Goal: Find specific page/section

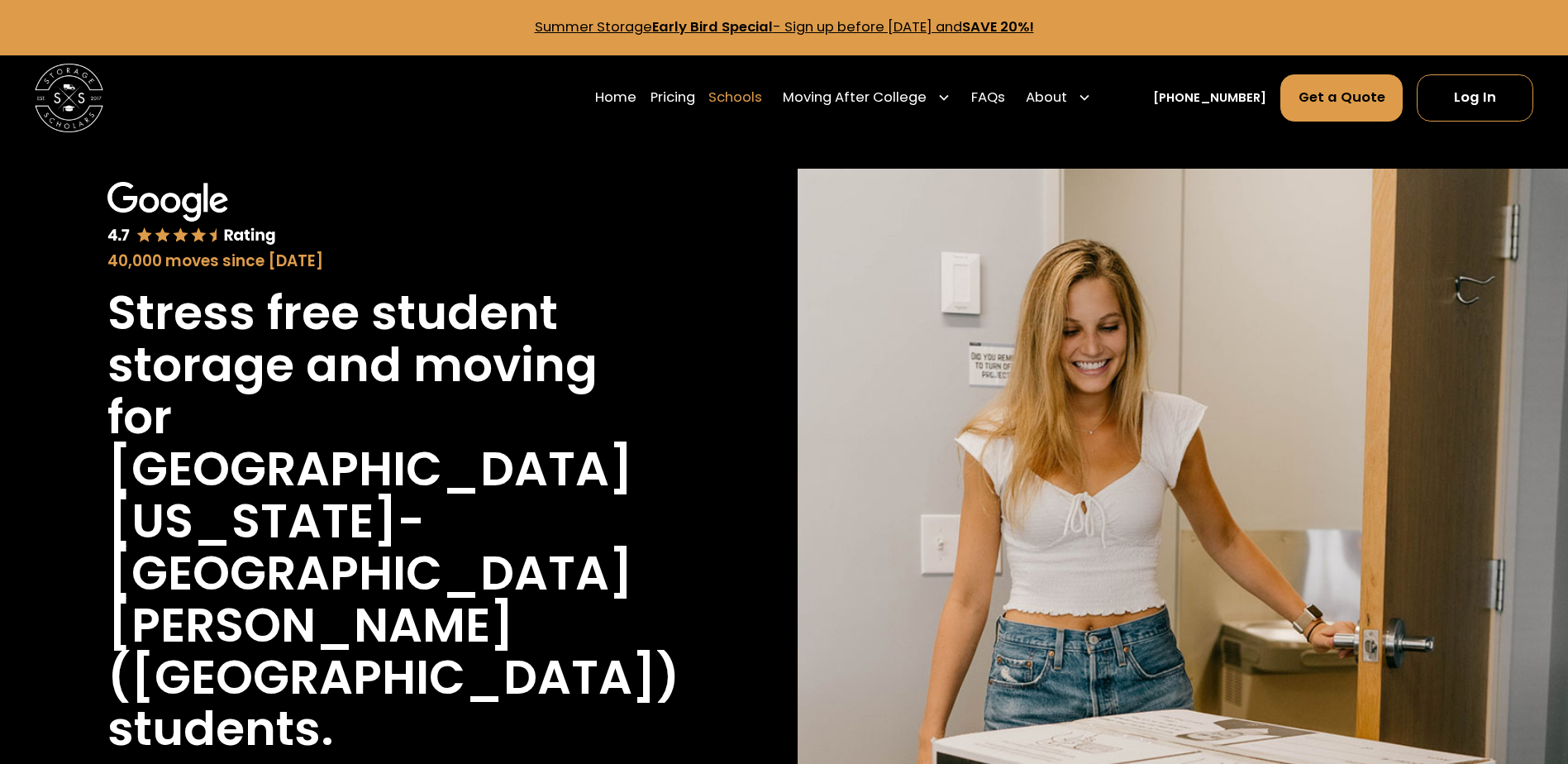
click at [762, 95] on link "Schools" at bounding box center [735, 97] width 53 height 48
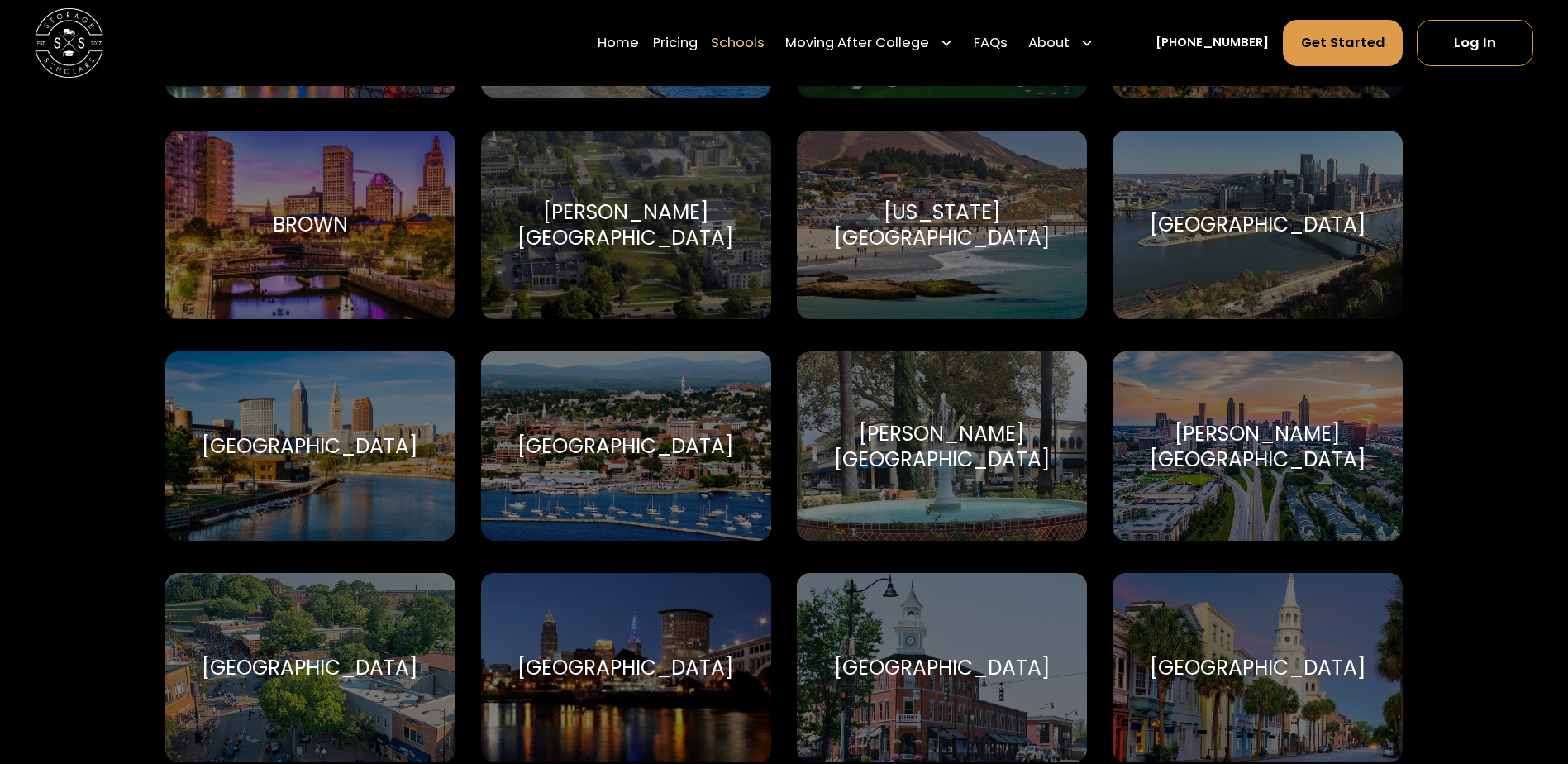
scroll to position [1406, 0]
click at [336, 458] on div "[GEOGRAPHIC_DATA]" at bounding box center [310, 445] width 217 height 26
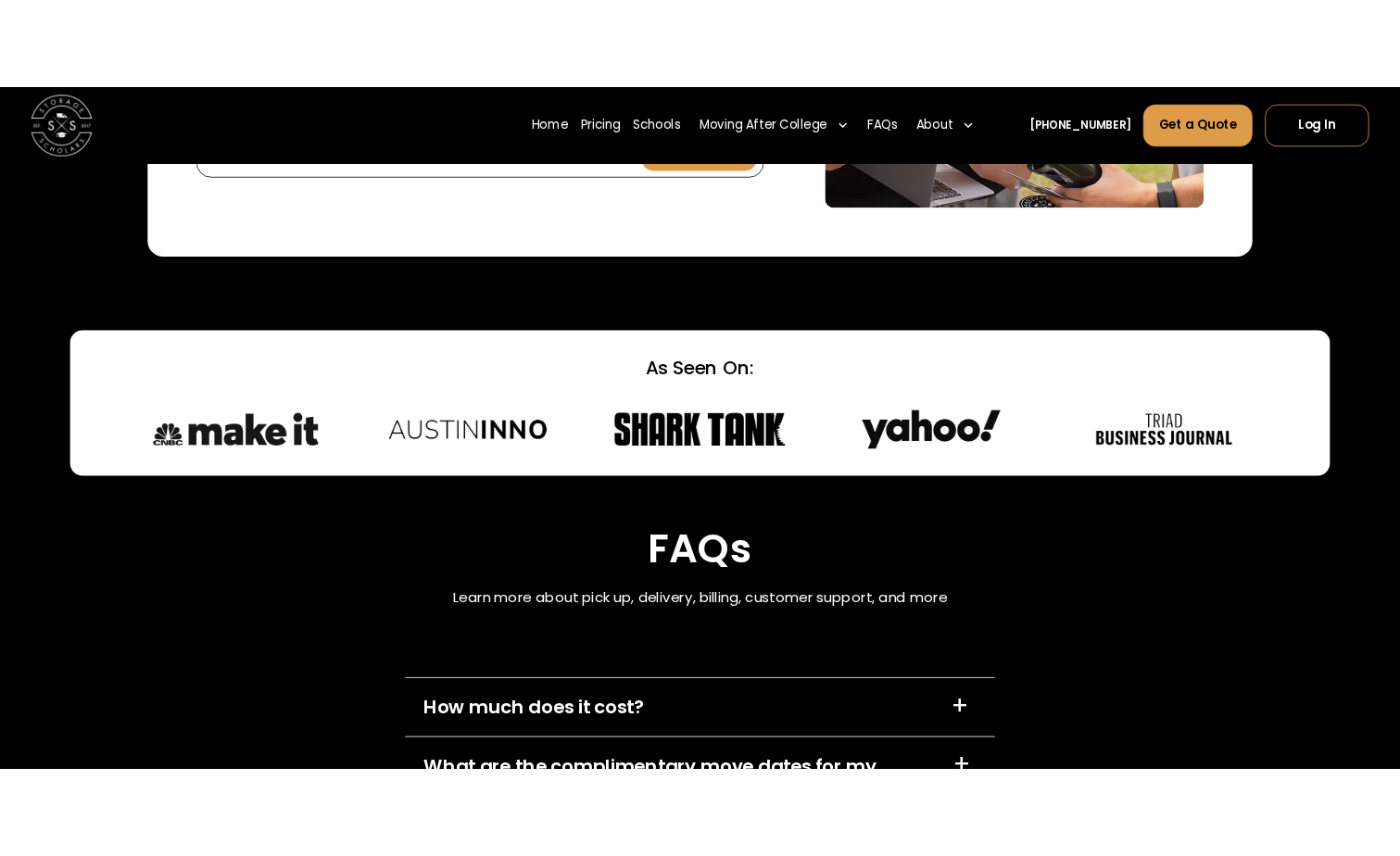
scroll to position [7693, 0]
